Goal: Task Accomplishment & Management: Manage account settings

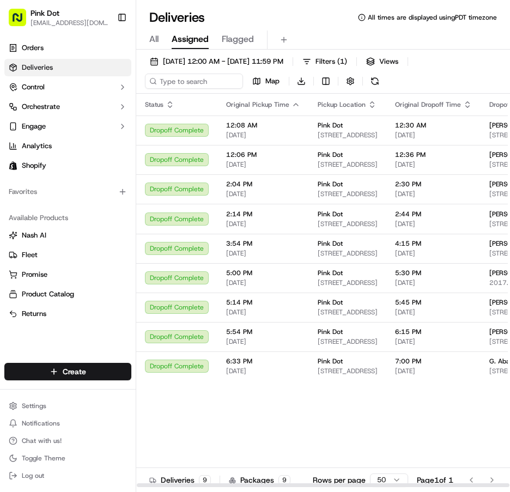
click at [296, 104] on icon "button" at bounding box center [296, 104] width 9 height 9
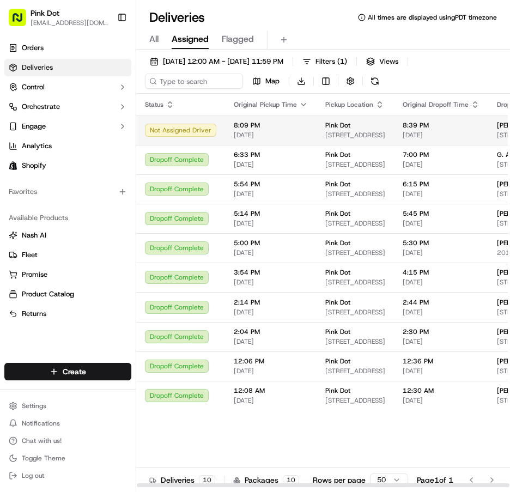
click at [277, 141] on td "8:09 PM [DATE]" at bounding box center [271, 130] width 92 height 29
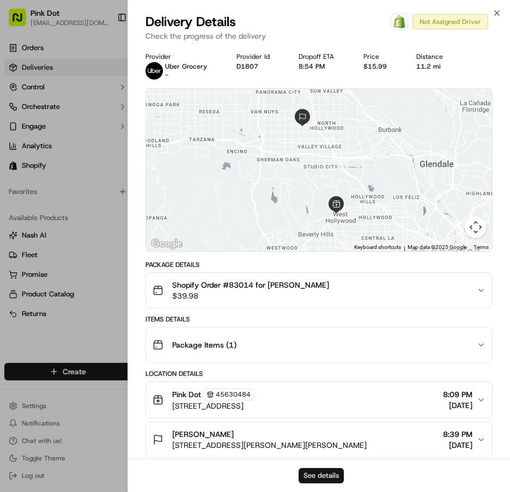
click at [336, 470] on button "See details" at bounding box center [321, 475] width 45 height 15
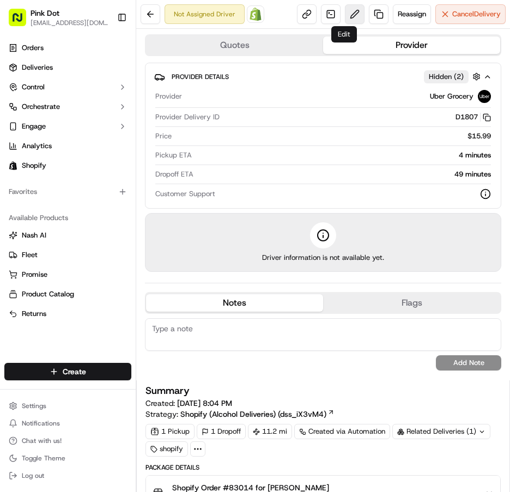
click at [348, 16] on button at bounding box center [355, 14] width 20 height 20
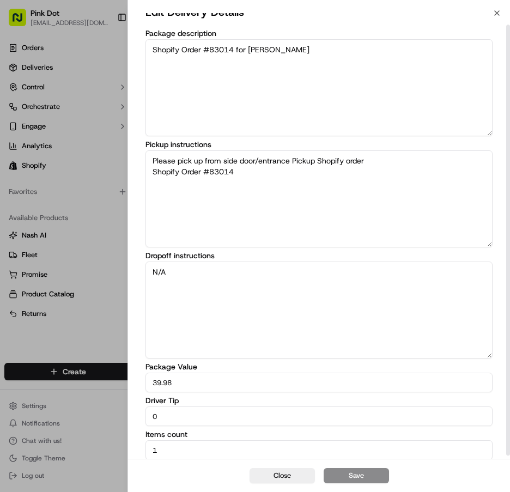
scroll to position [15, 0]
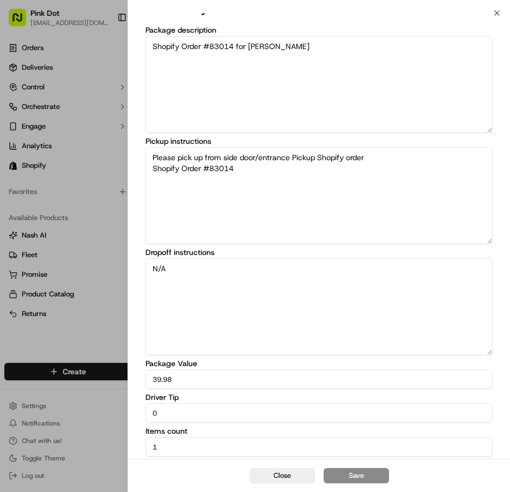
click at [178, 414] on input "0" at bounding box center [319, 413] width 347 height 20
type input "5.00"
click at [349, 473] on button "Save" at bounding box center [356, 475] width 65 height 15
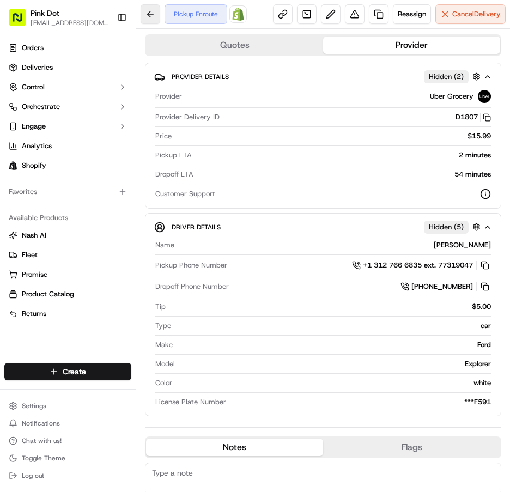
click at [153, 13] on button at bounding box center [151, 14] width 20 height 20
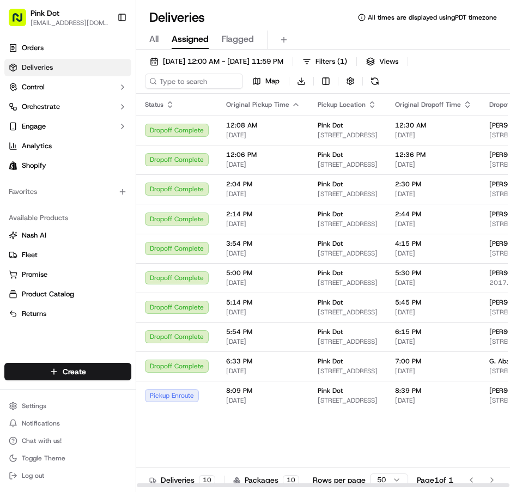
click at [297, 103] on icon "button" at bounding box center [296, 104] width 9 height 9
